Goal: Download file/media

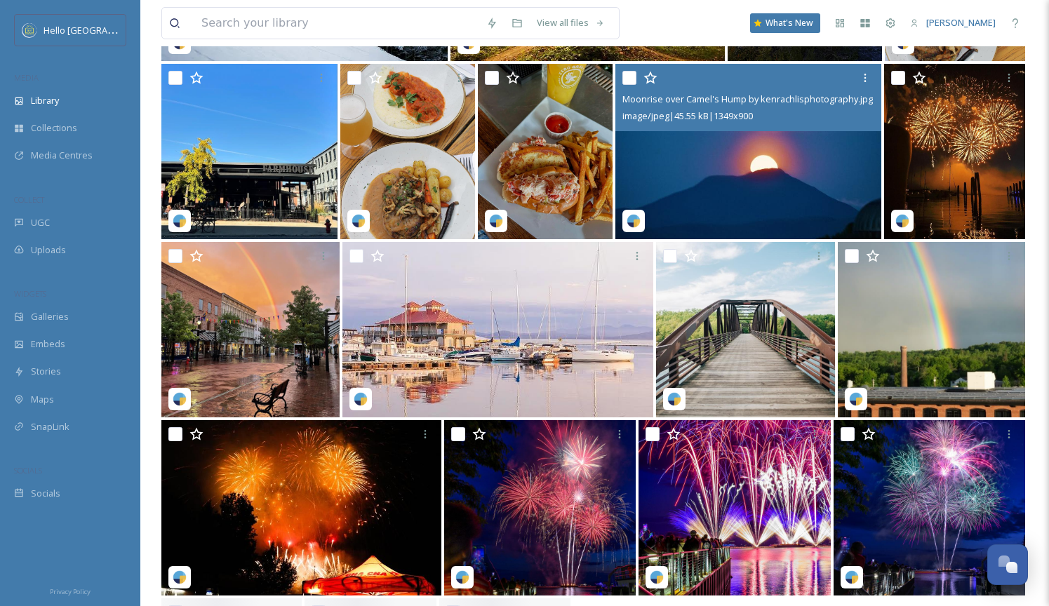
scroll to position [2803, 0]
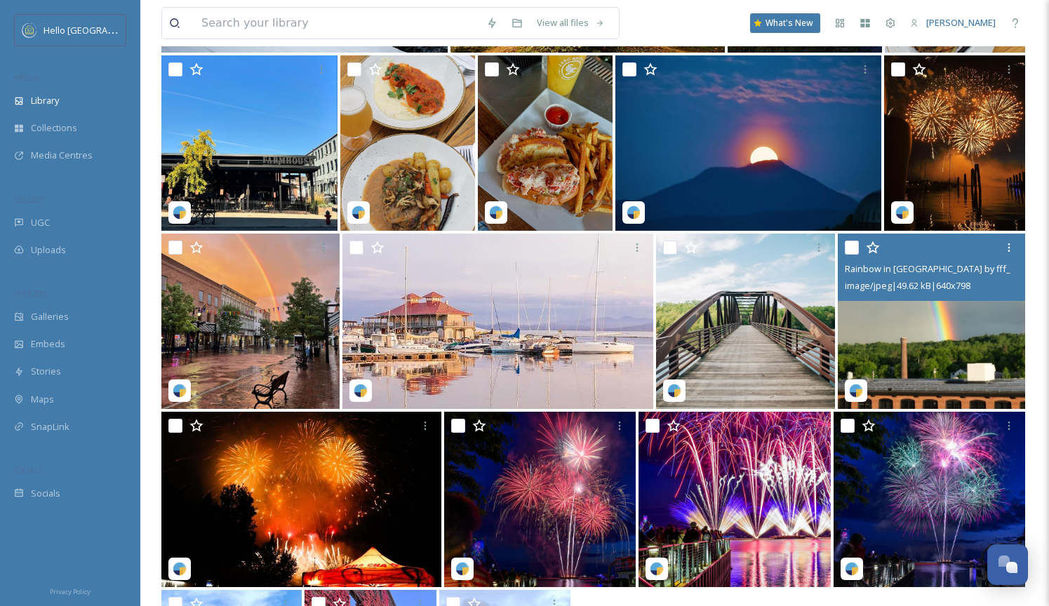
drag, startPoint x: 848, startPoint y: 260, endPoint x: 873, endPoint y: 277, distance: 30.4
click at [873, 277] on div "image/jpeg | 49.62 kB | 640 x 798" at bounding box center [933, 285] width 177 height 17
click at [876, 314] on img at bounding box center [931, 321] width 187 height 175
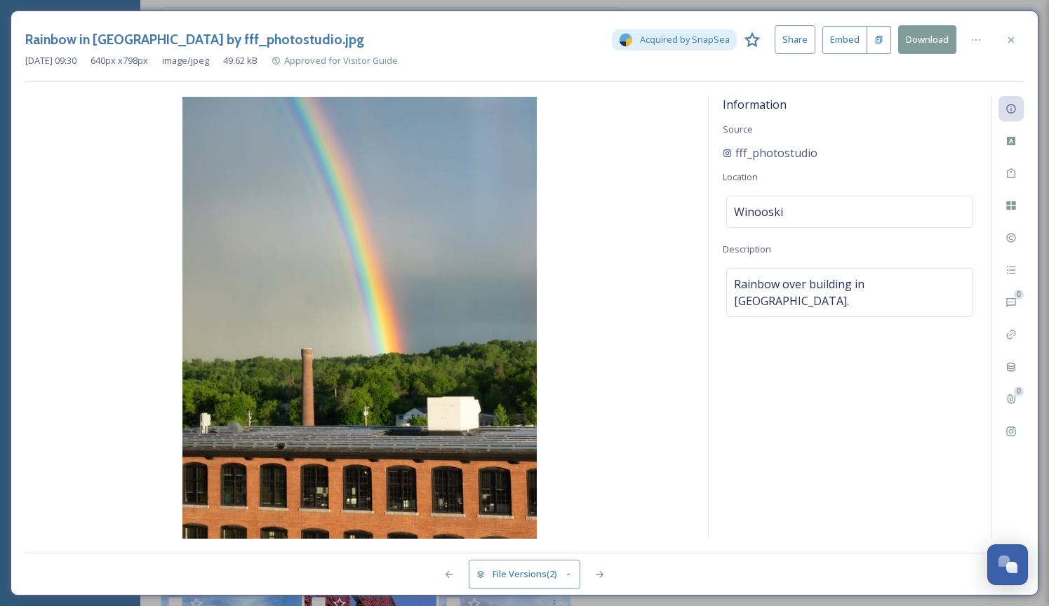
click at [918, 44] on button "Download" at bounding box center [927, 39] width 58 height 29
click at [996, 234] on div "0 0" at bounding box center [1007, 317] width 33 height 443
click at [1001, 234] on div "Rights" at bounding box center [1011, 237] width 25 height 25
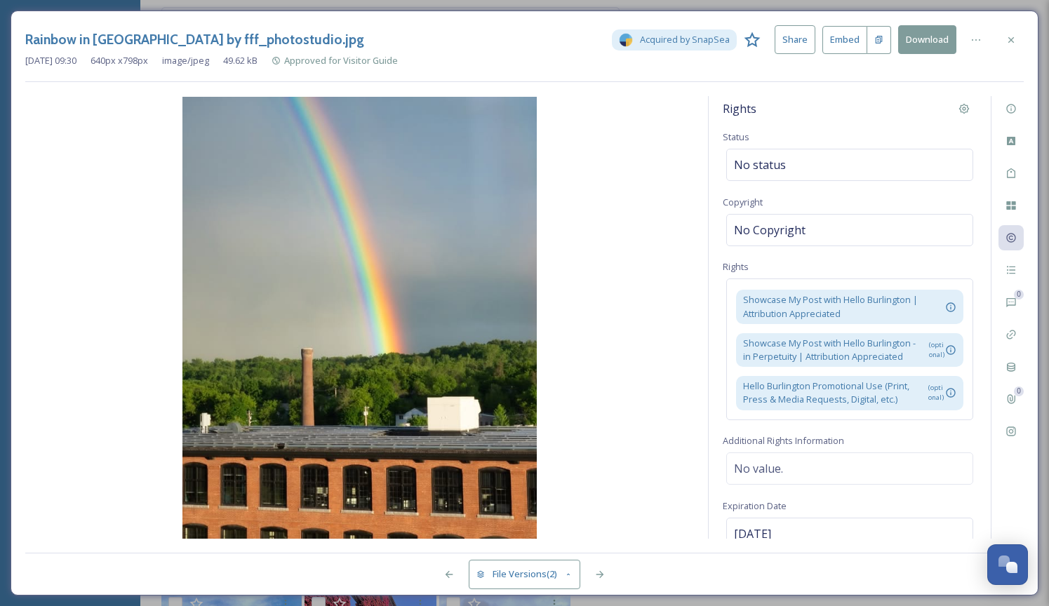
click at [931, 49] on button "Download" at bounding box center [927, 39] width 58 height 29
click at [1016, 34] on icon at bounding box center [1011, 39] width 11 height 11
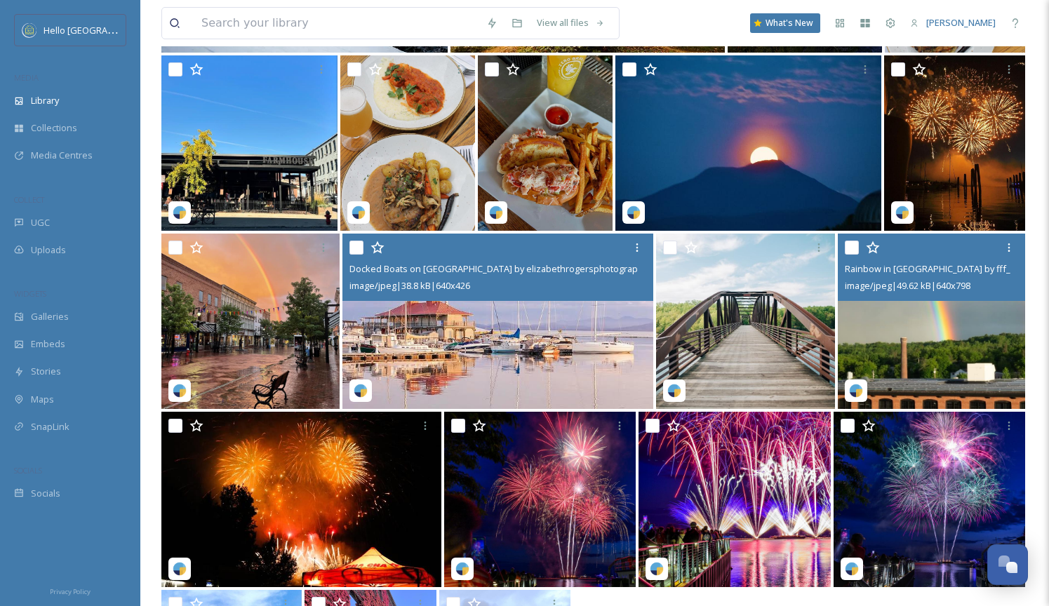
click at [554, 328] on img at bounding box center [498, 321] width 311 height 175
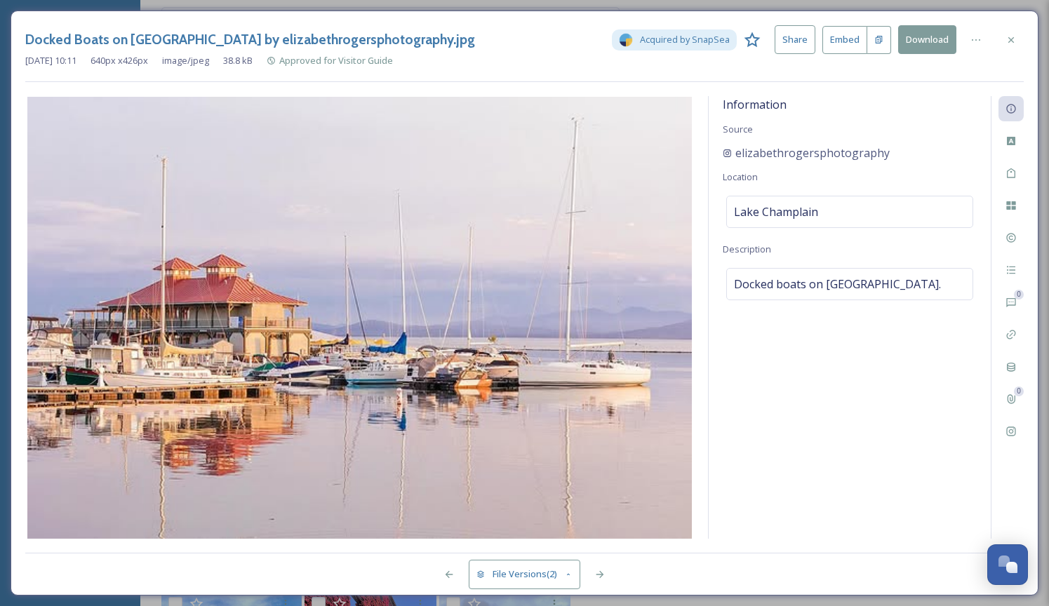
click at [943, 41] on button "Download" at bounding box center [927, 39] width 58 height 29
click at [343, 29] on h3 "Docked Boats on [GEOGRAPHIC_DATA] by elizabethrogersphotography.jpg" at bounding box center [250, 39] width 450 height 20
click at [779, 156] on span "elizabethrogersphotography" at bounding box center [813, 153] width 154 height 17
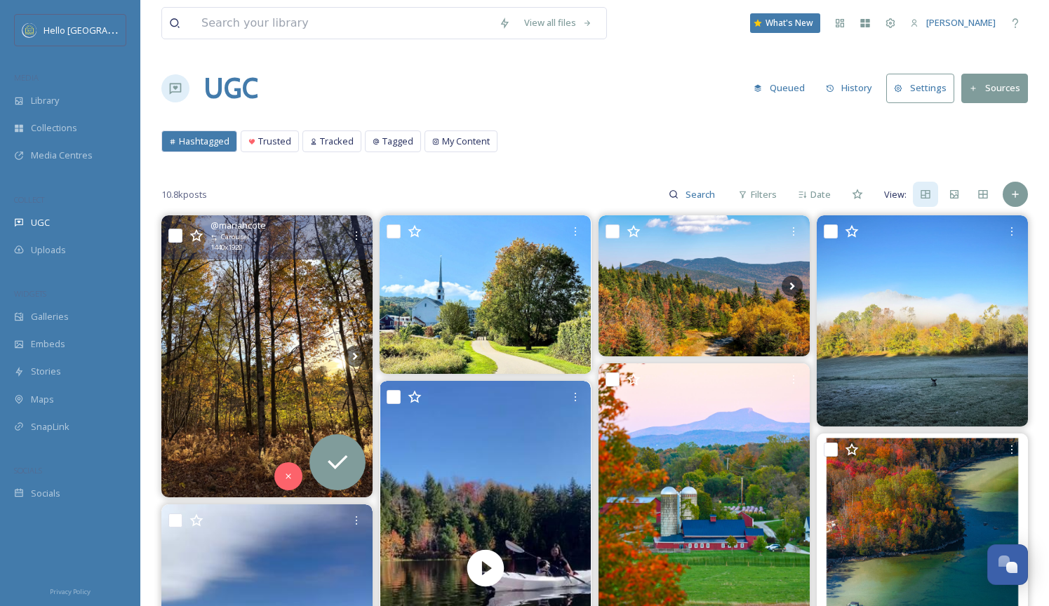
click at [324, 319] on img at bounding box center [266, 355] width 211 height 281
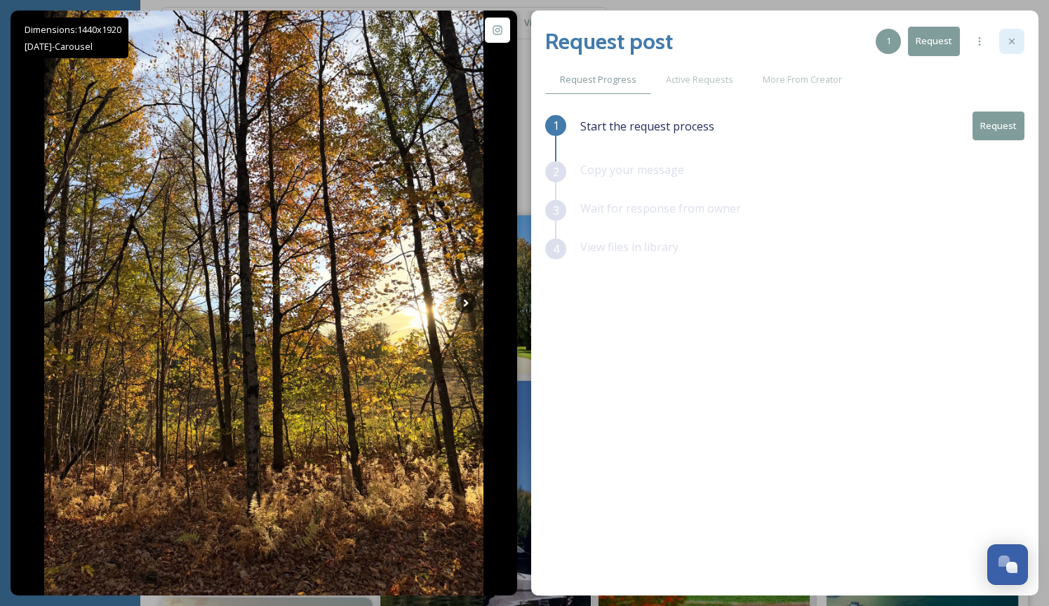
click at [1018, 34] on div at bounding box center [1011, 41] width 25 height 25
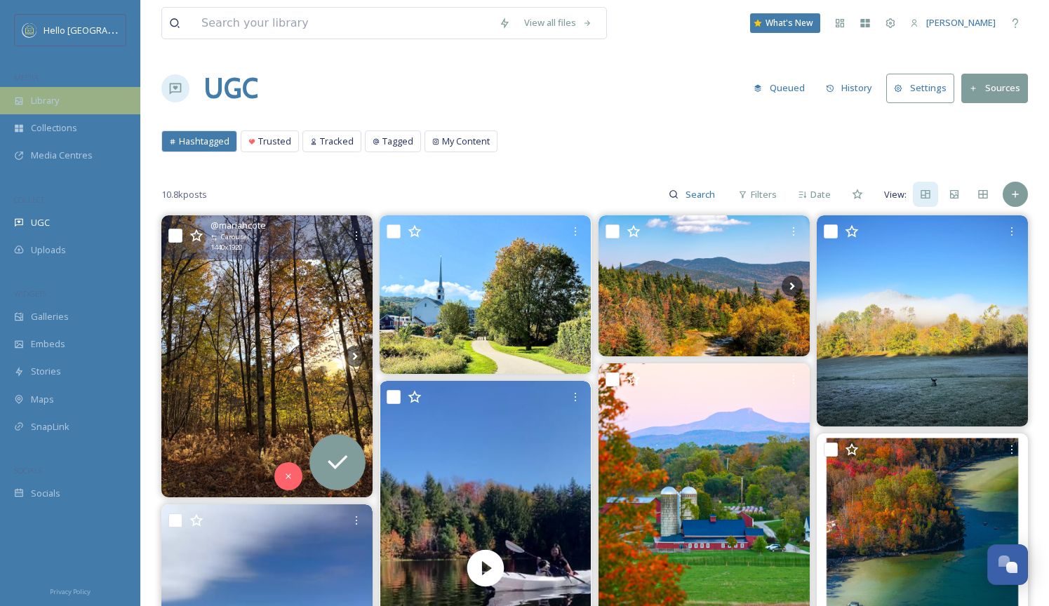
click at [98, 99] on div "Library" at bounding box center [70, 100] width 140 height 27
